Goal: Use online tool/utility: Utilize a website feature to perform a specific function

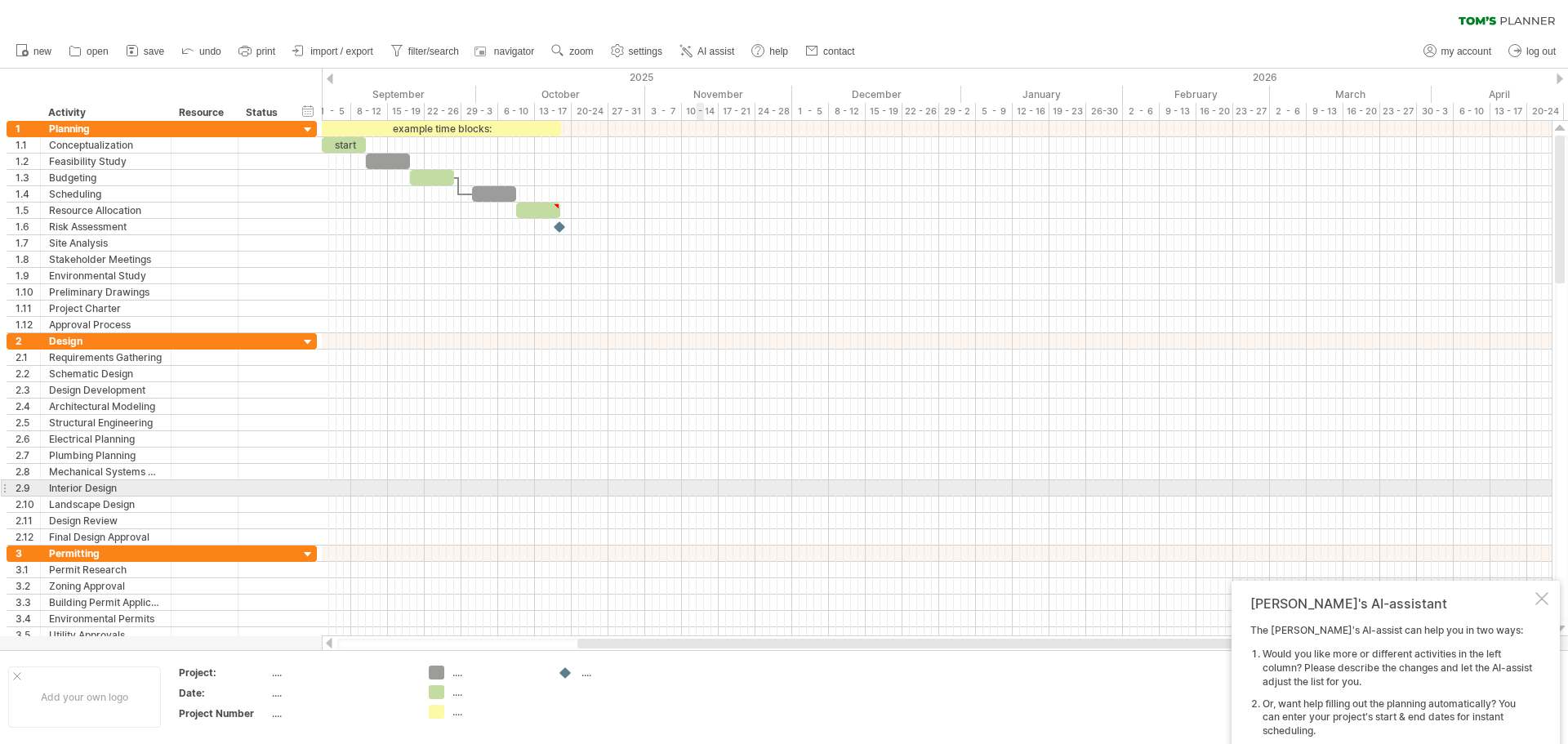
click at [353, 378] on div at bounding box center [937, 374] width 1230 height 16
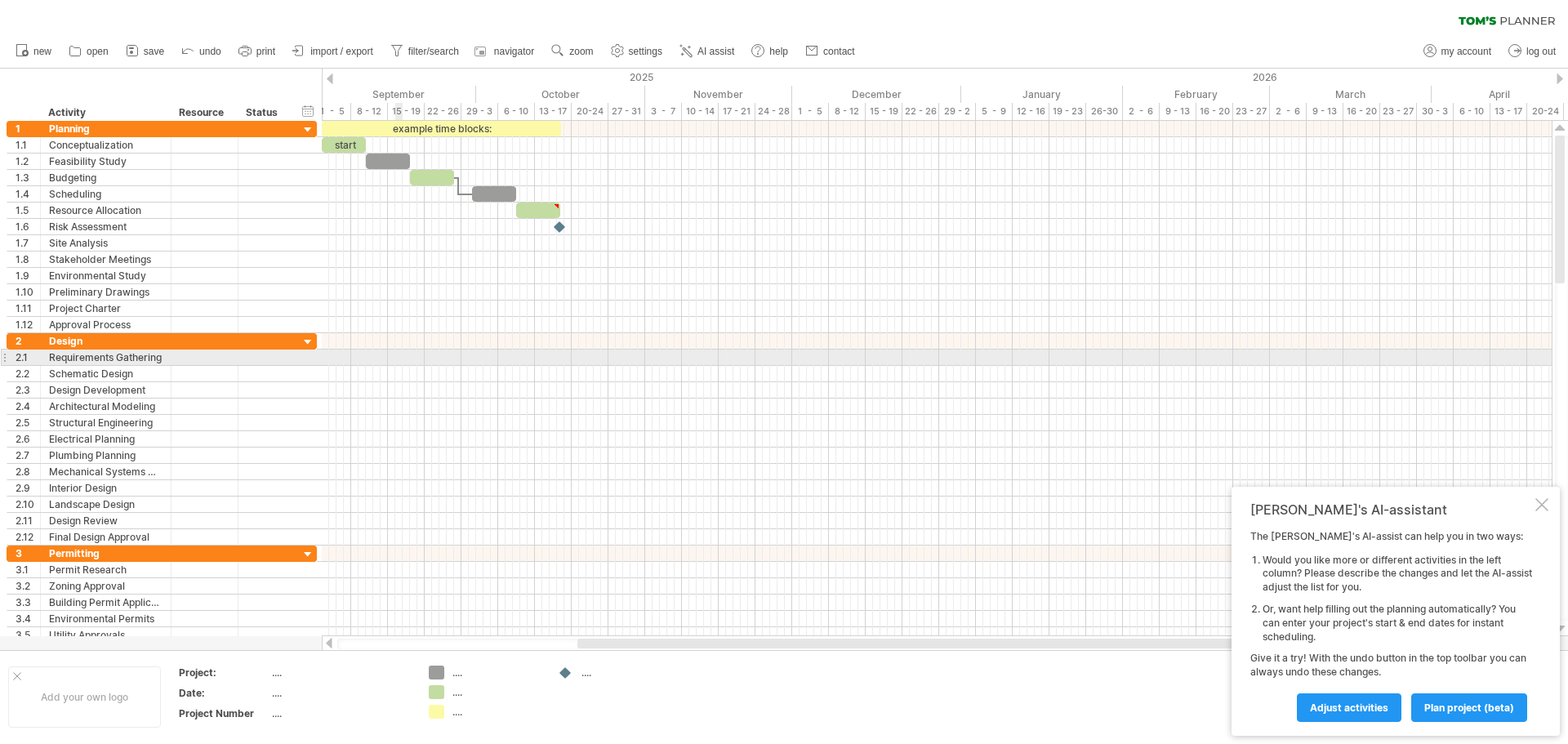
click at [396, 352] on div at bounding box center [937, 358] width 1230 height 16
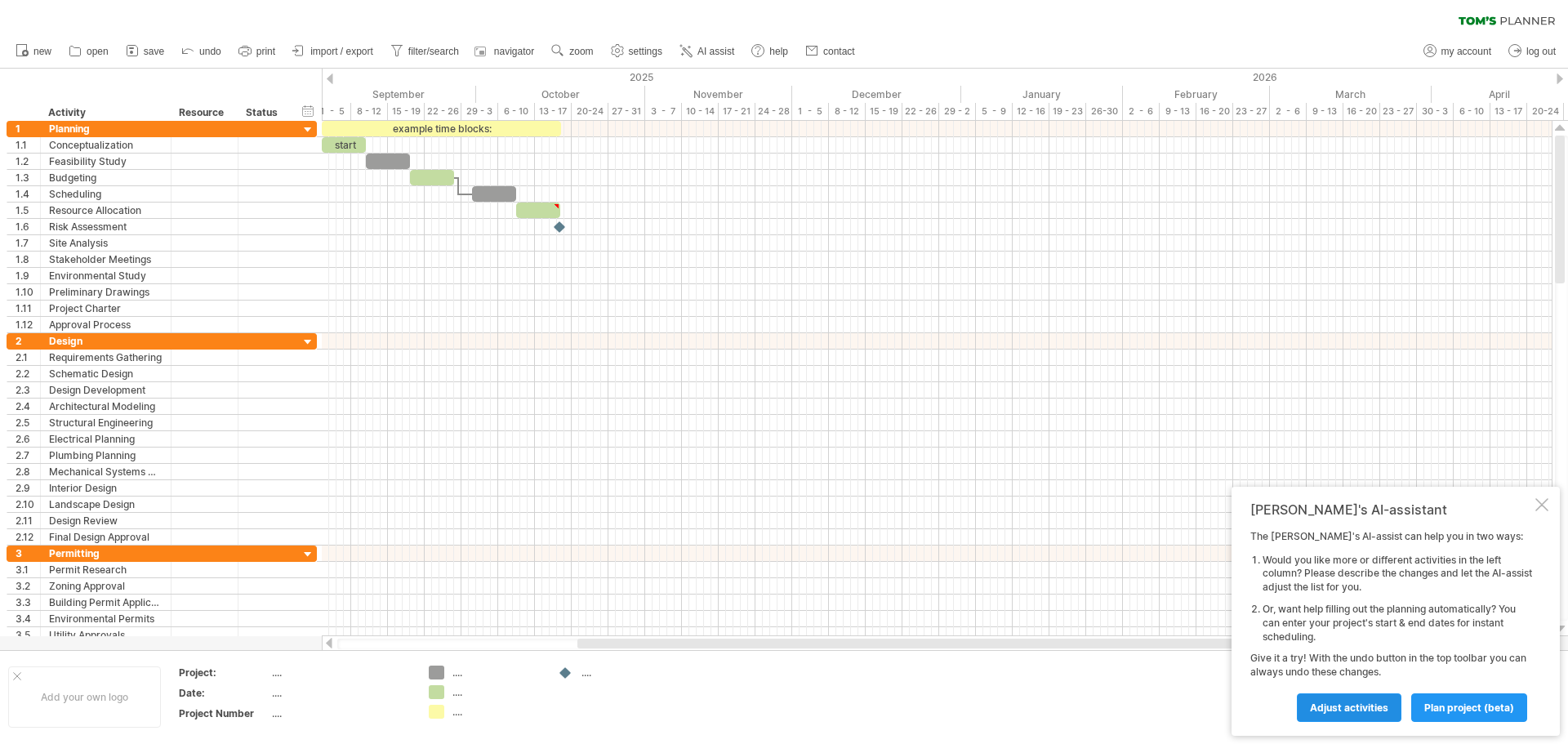
click at [1348, 711] on span "Adjust activities" at bounding box center [1349, 707] width 78 height 12
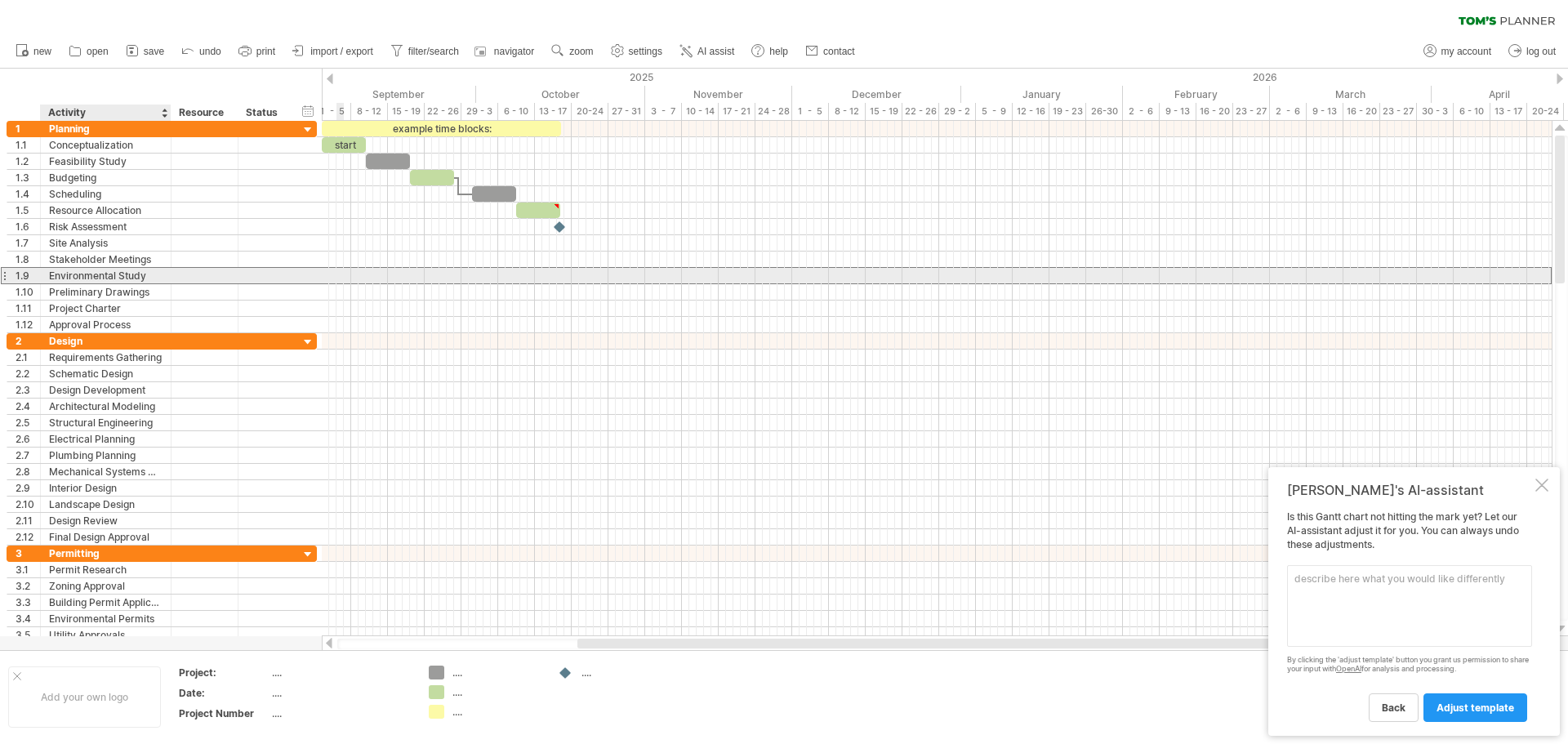
click at [114, 280] on div "Environmental Study" at bounding box center [106, 275] width 114 height 15
click at [128, 275] on input "**********" at bounding box center [106, 275] width 114 height 15
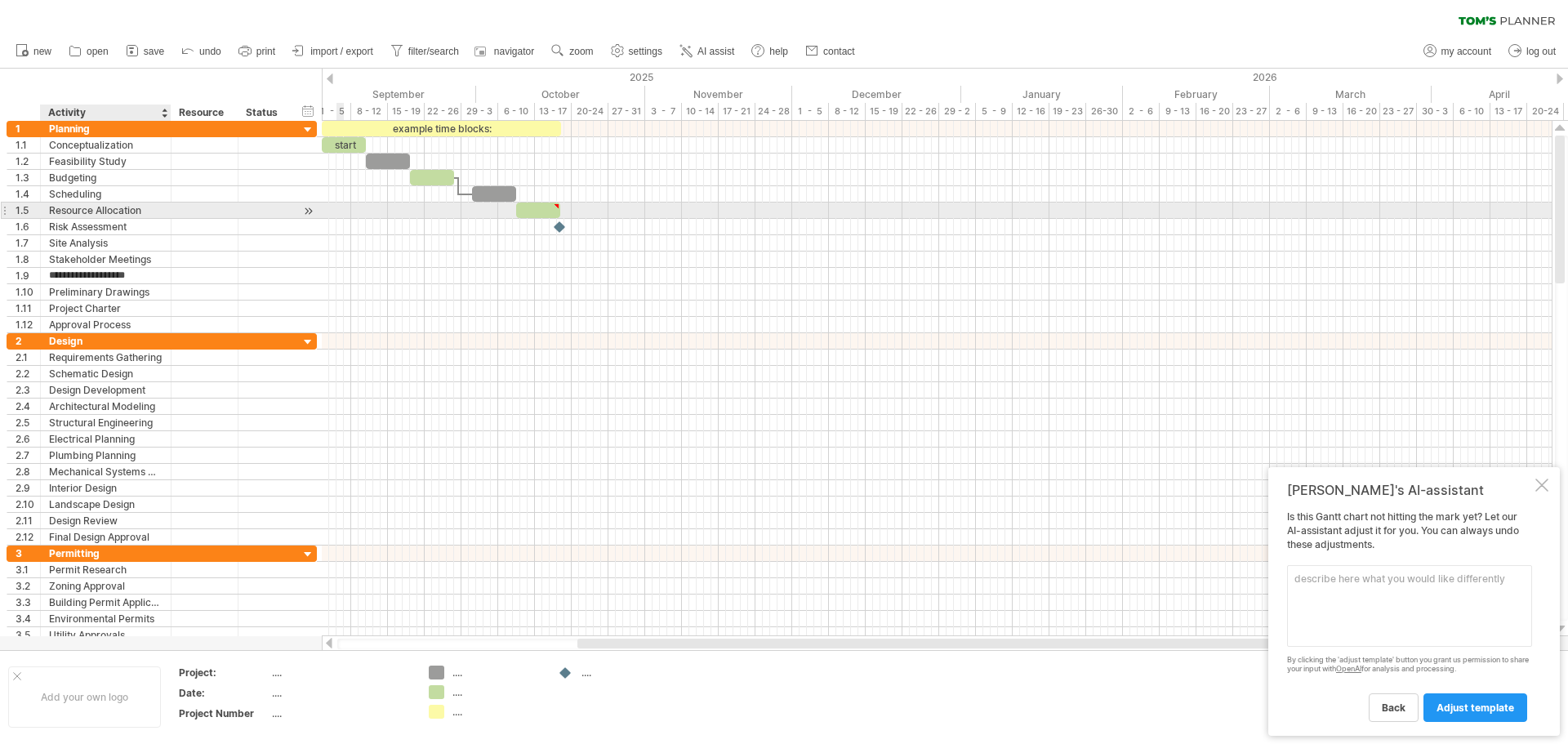
click at [126, 209] on div "Resource Allocation" at bounding box center [106, 209] width 114 height 15
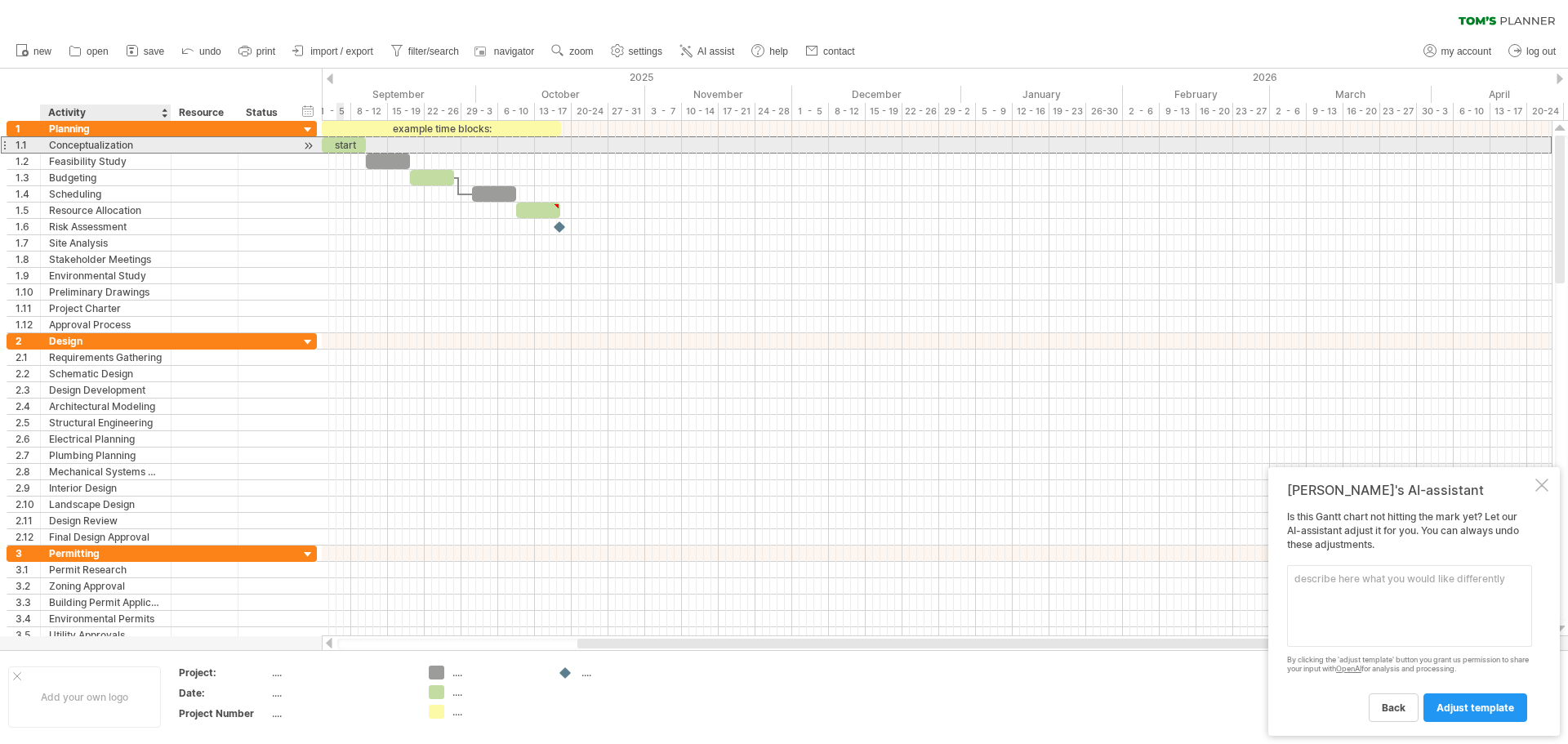
click at [104, 149] on div "Conceptualization" at bounding box center [106, 145] width 114 height 15
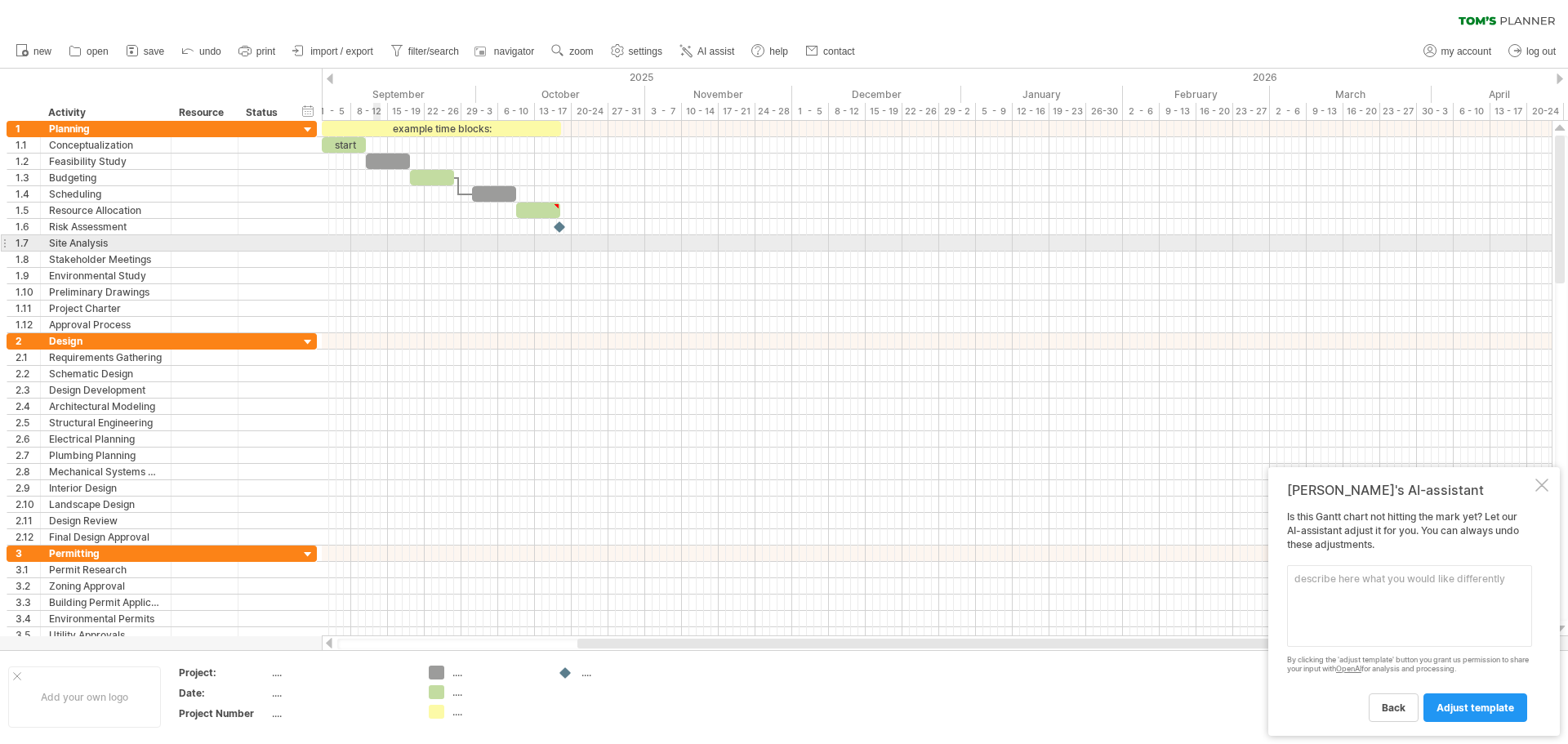
click at [379, 236] on div at bounding box center [937, 243] width 1230 height 16
click at [448, 180] on div at bounding box center [432, 177] width 44 height 15
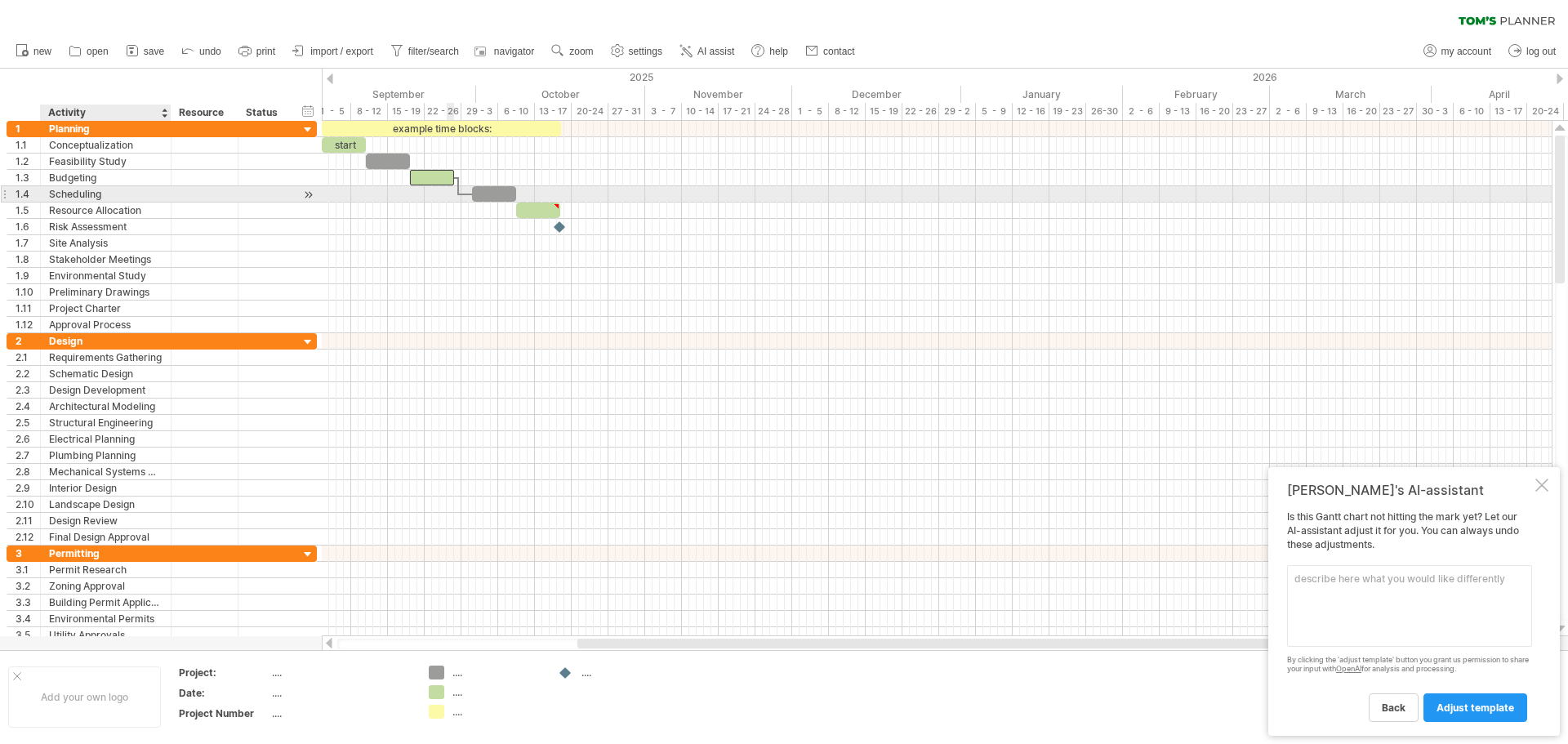
click at [67, 198] on div "Scheduling" at bounding box center [106, 193] width 114 height 15
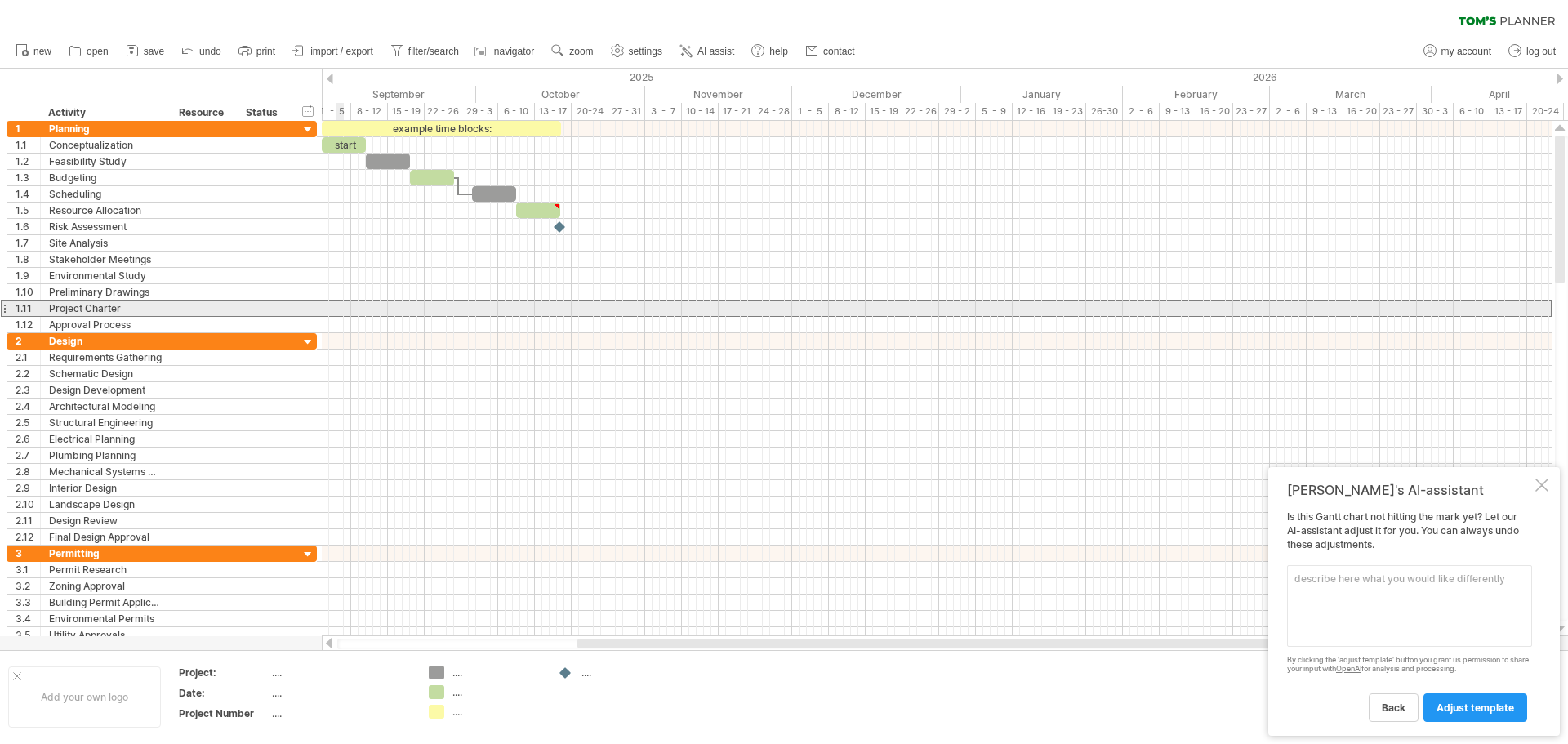
click at [5, 305] on div at bounding box center [4, 308] width 6 height 17
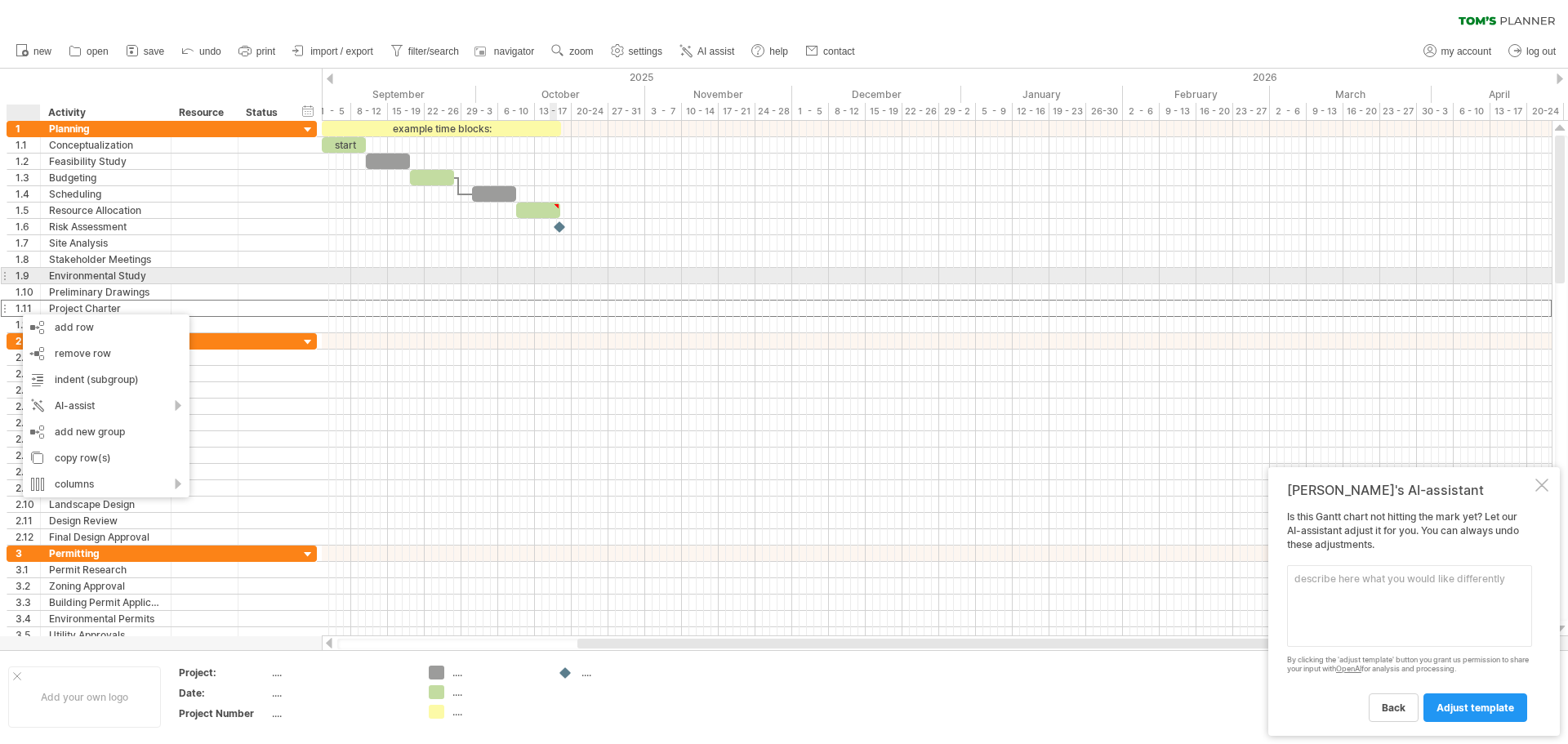
click at [553, 283] on div at bounding box center [937, 276] width 1230 height 16
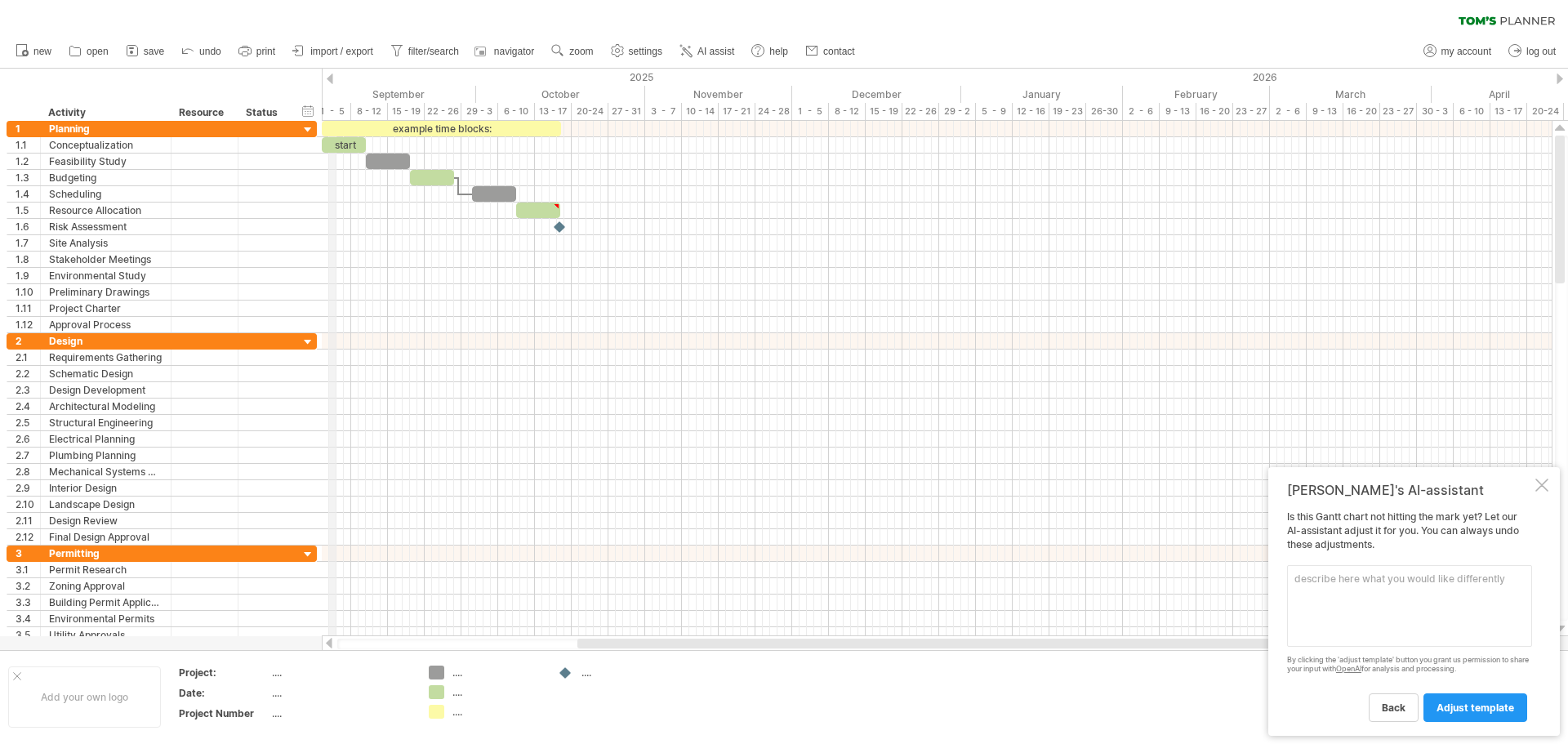
click at [333, 75] on div "2025" at bounding box center [2, 76] width 1918 height 17
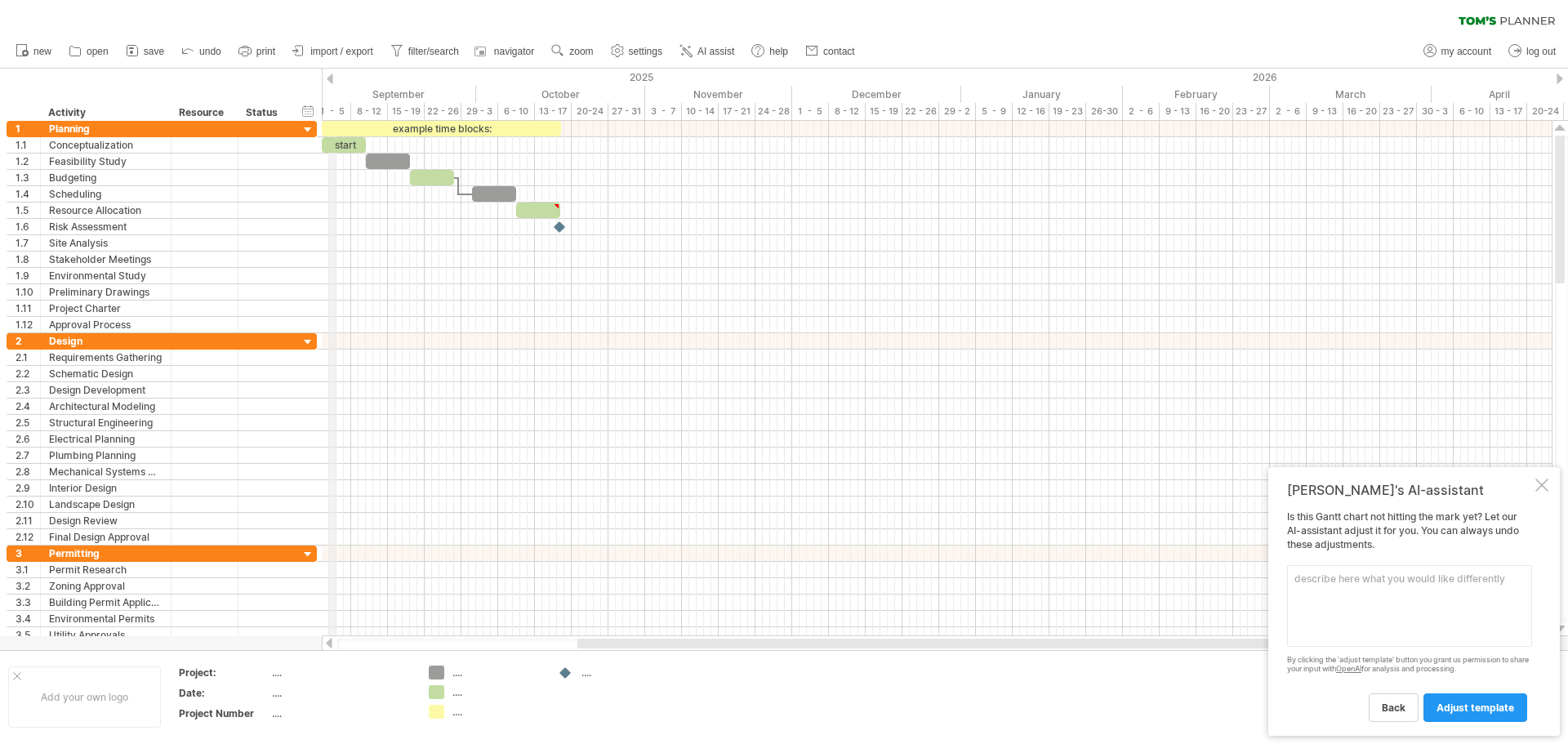
click at [333, 76] on div "2025" at bounding box center [2, 76] width 1918 height 17
click at [333, 78] on div "2025" at bounding box center [2, 76] width 1918 height 17
click at [651, 75] on div "2025" at bounding box center [2, 76] width 1918 height 17
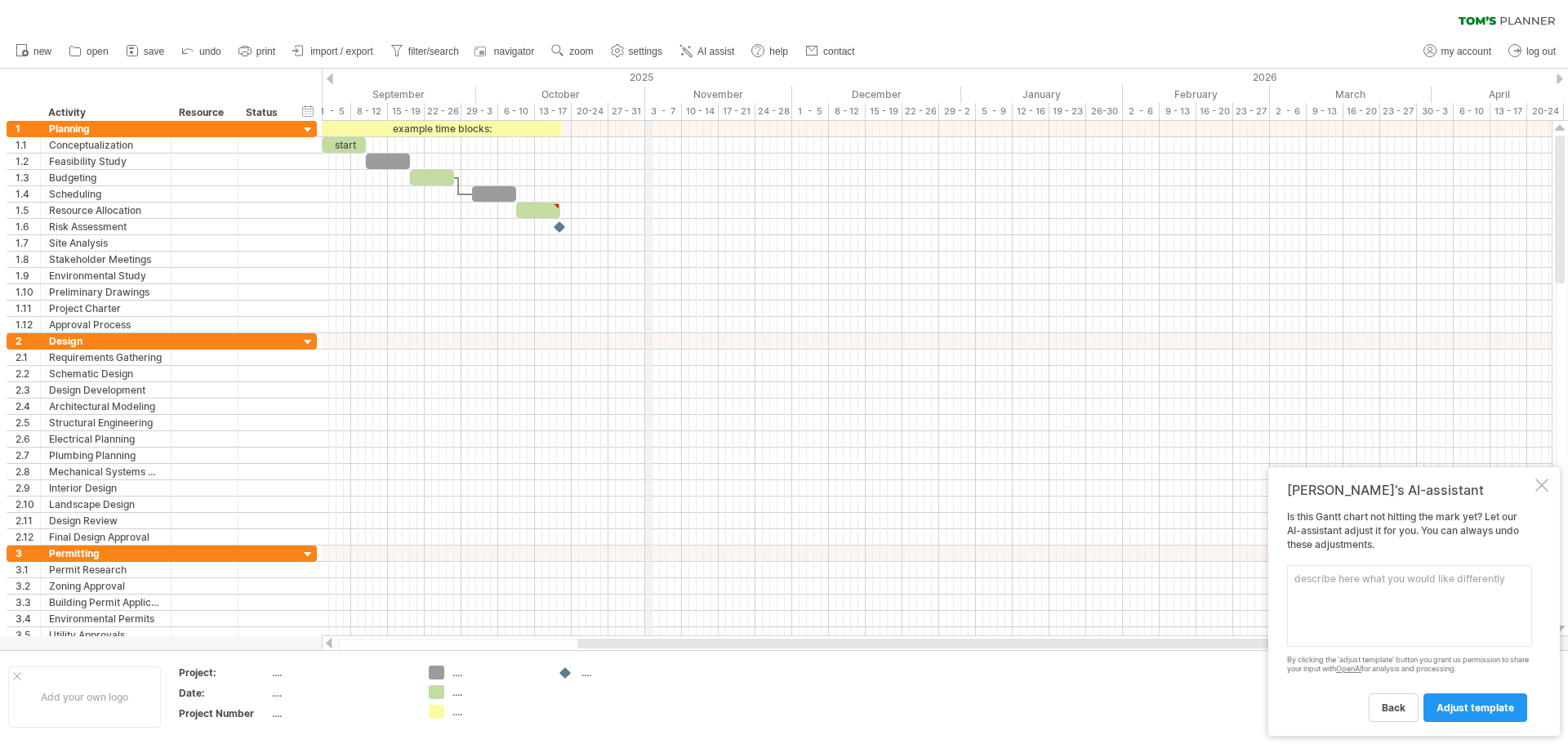
click at [651, 79] on div "2025" at bounding box center [2, 76] width 1918 height 17
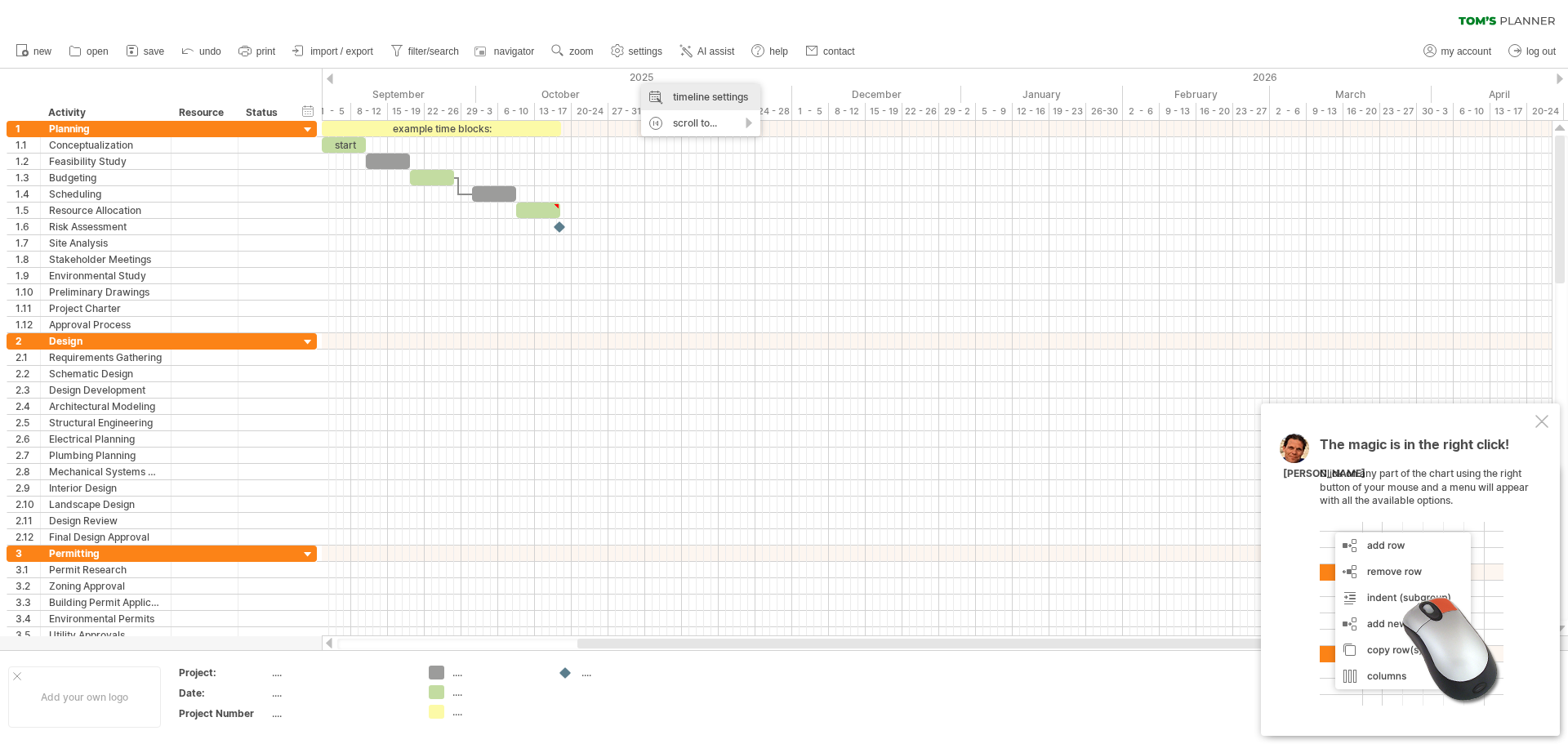
click at [681, 97] on div "timeline settings" at bounding box center [701, 97] width 119 height 26
select select "*"
select select "**"
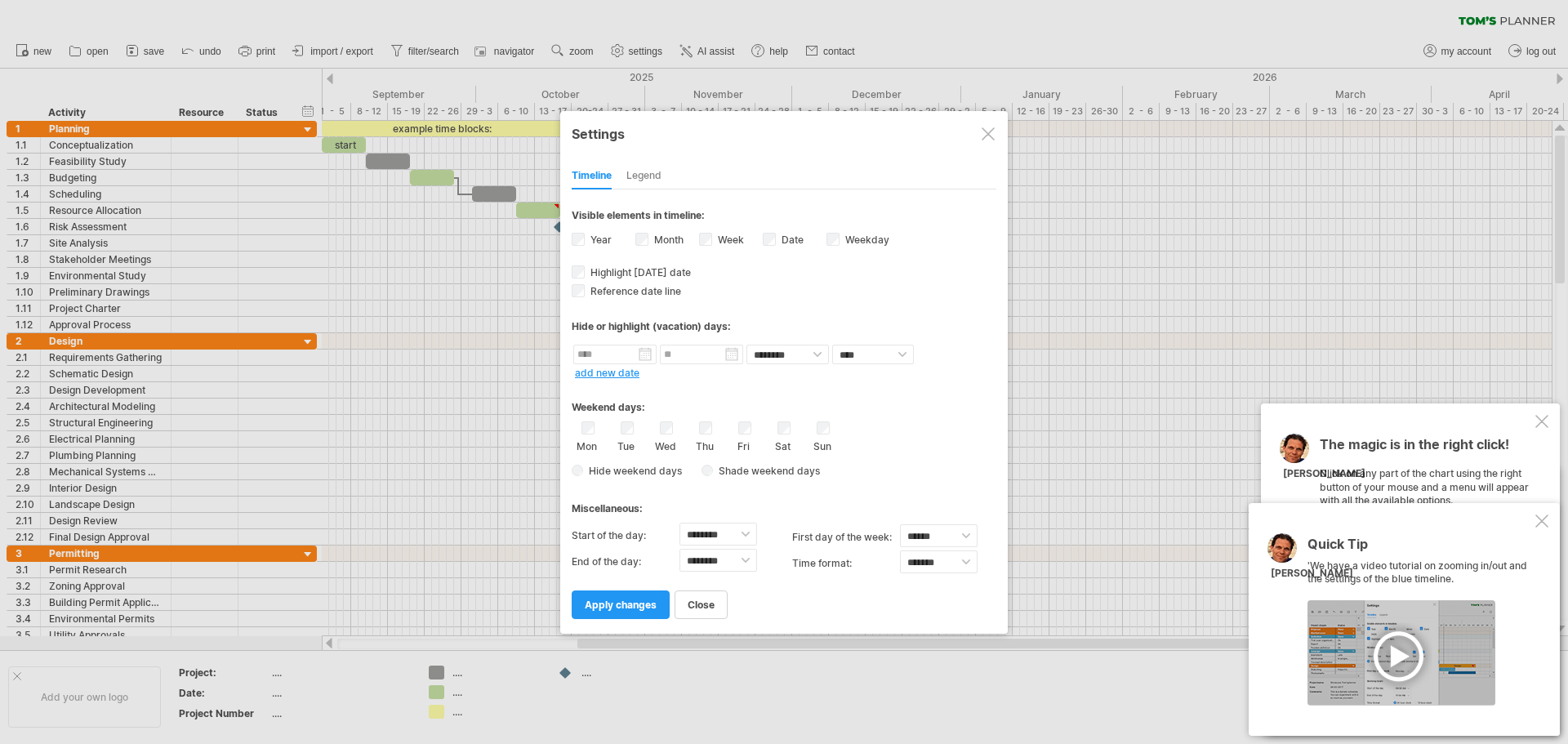
click at [984, 132] on div at bounding box center [988, 134] width 13 height 13
